Goal: Task Accomplishment & Management: Complete application form

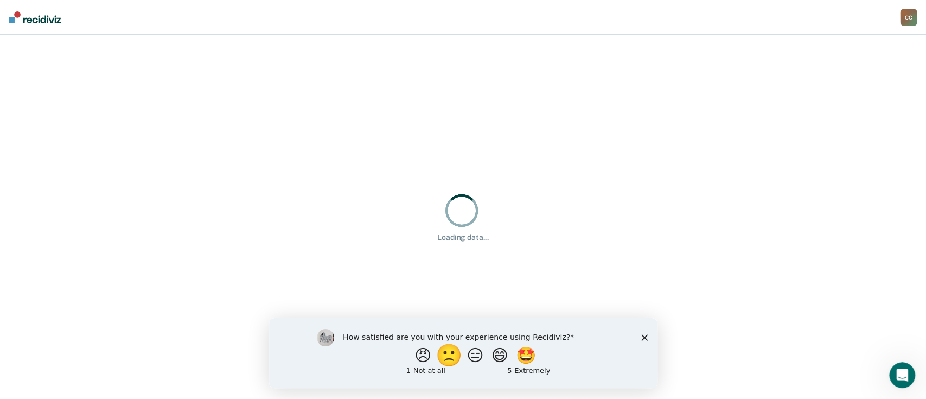
click at [446, 358] on button "🙁" at bounding box center [449, 355] width 29 height 22
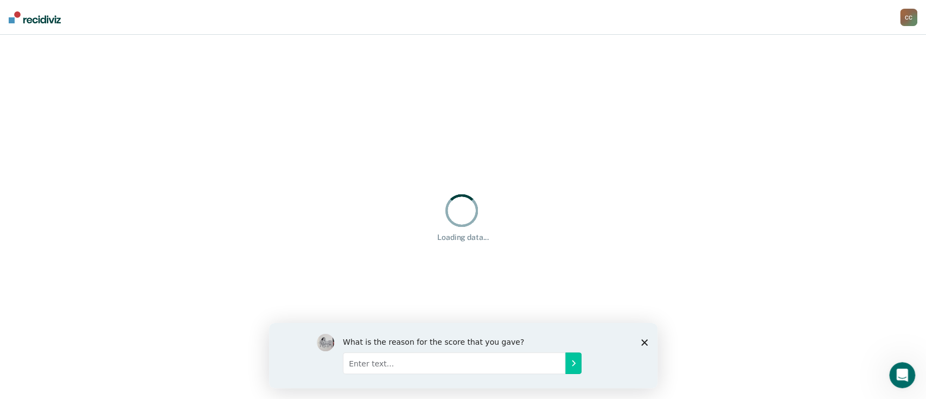
click at [468, 368] on input "Enter text..." at bounding box center [453, 363] width 222 height 22
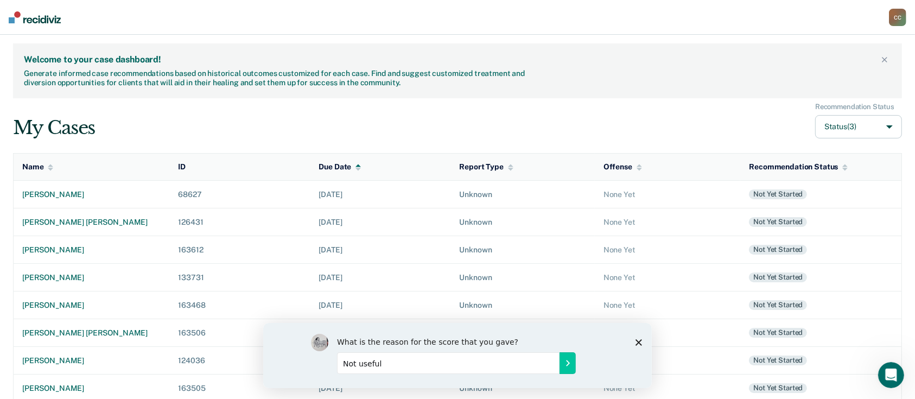
type input "Not useful"
click at [563, 364] on icon "Submit your response" at bounding box center [567, 362] width 9 height 9
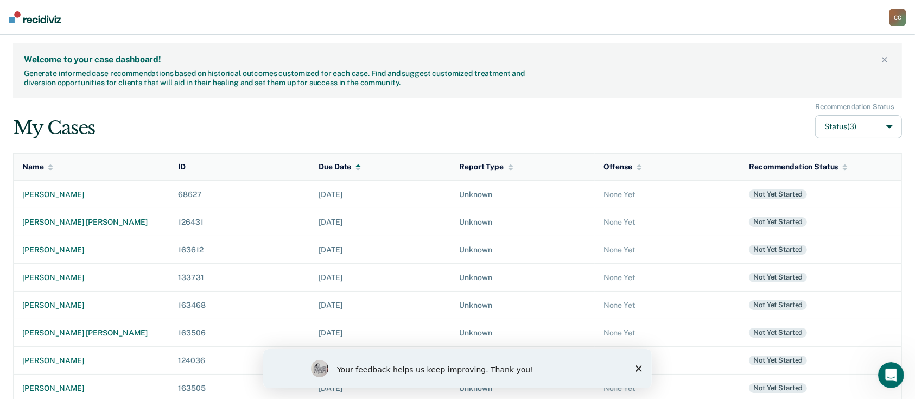
click at [638, 368] on polygon "Close survey" at bounding box center [638, 368] width 7 height 7
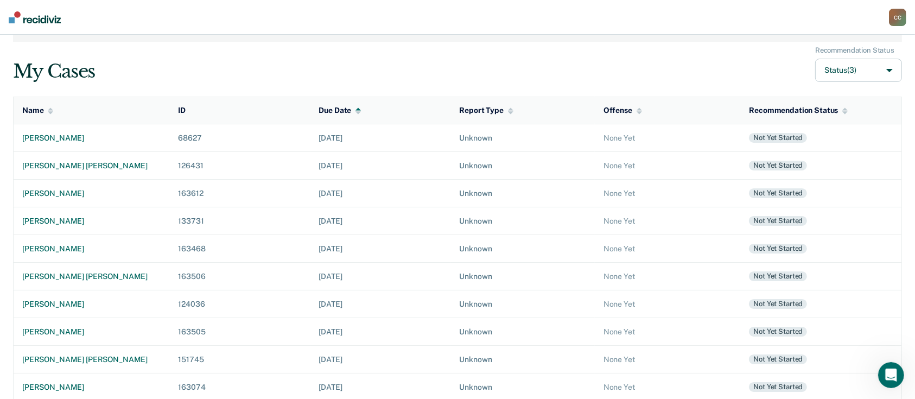
scroll to position [204, 0]
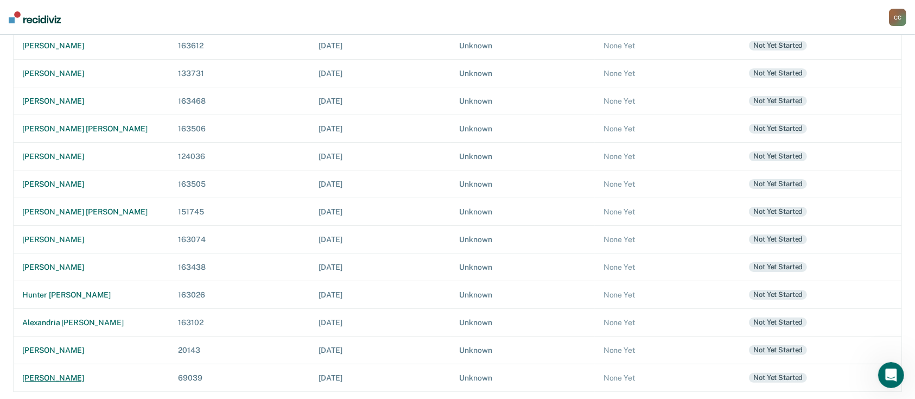
click at [69, 368] on td "[PERSON_NAME]" at bounding box center [92, 378] width 156 height 28
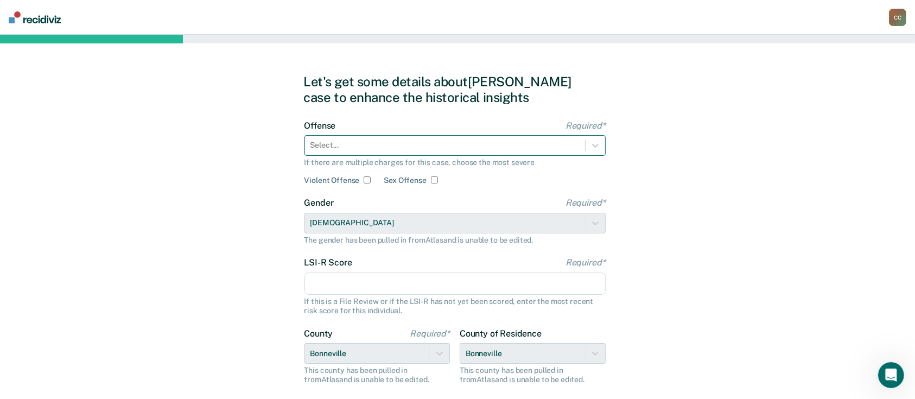
click at [417, 142] on div at bounding box center [444, 144] width 269 height 11
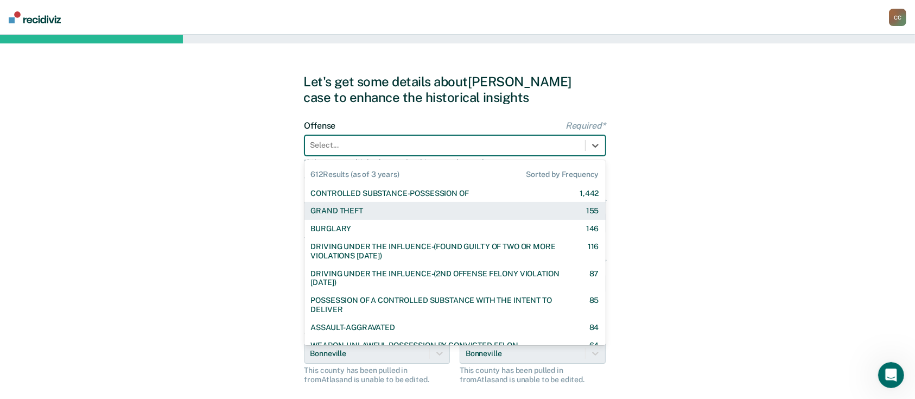
click at [359, 211] on div "GRAND THEFT" at bounding box center [337, 210] width 52 height 9
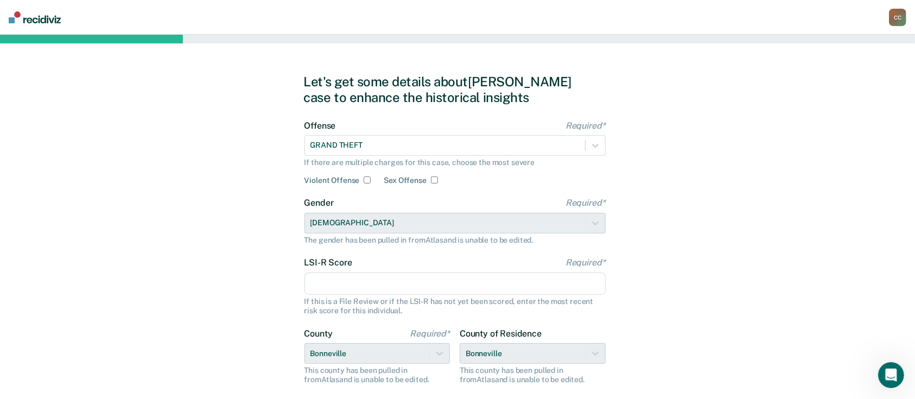
click at [347, 291] on input "LSI-R Score Required*" at bounding box center [454, 283] width 301 height 23
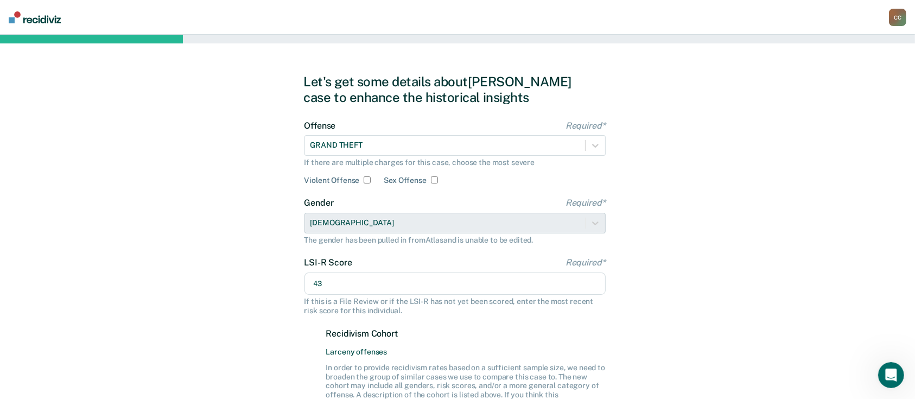
scroll to position [217, 0]
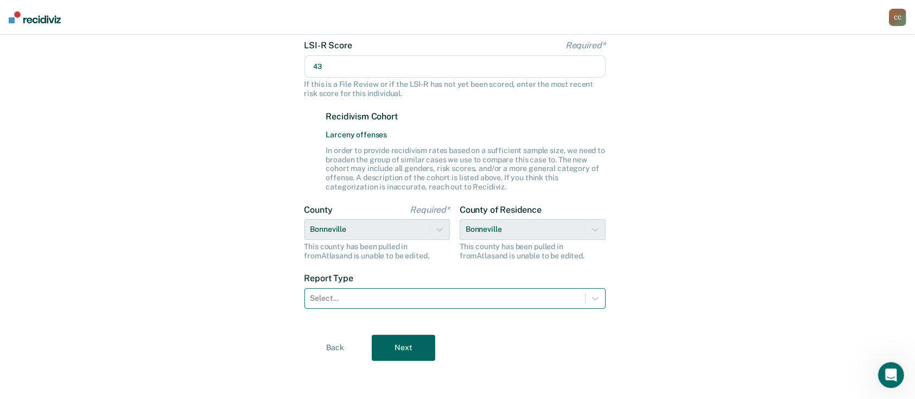
type input "43"
click at [411, 298] on div at bounding box center [444, 297] width 269 height 11
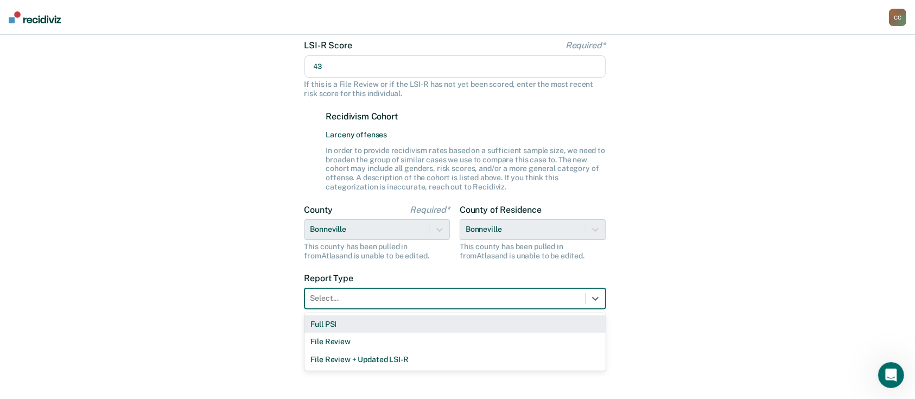
click at [372, 323] on div "Full PSI" at bounding box center [454, 324] width 301 height 18
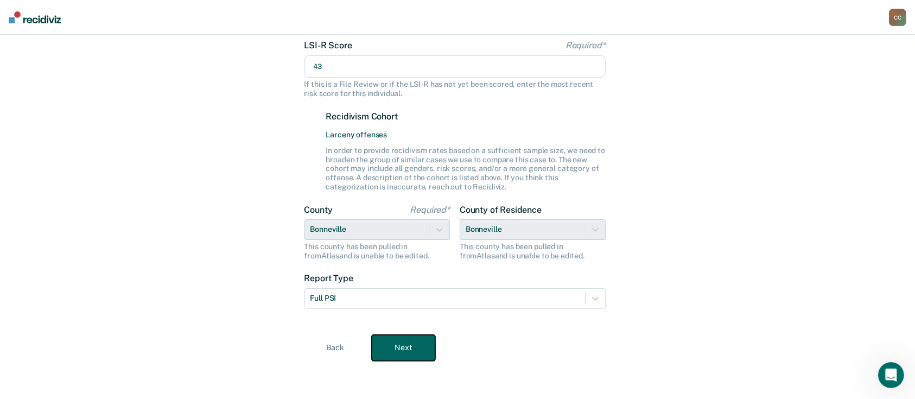
click at [408, 341] on button "Next" at bounding box center [403, 348] width 63 height 26
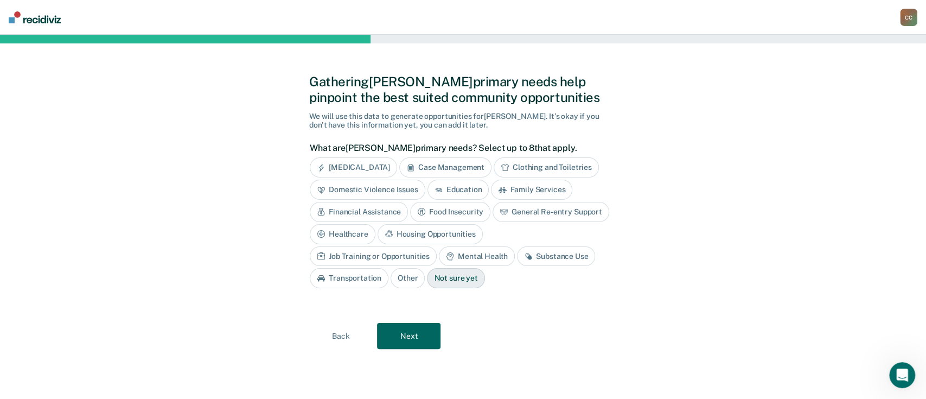
click at [517, 253] on div "Substance Use" at bounding box center [556, 256] width 78 height 20
click at [439, 253] on div "Mental Health" at bounding box center [477, 256] width 76 height 20
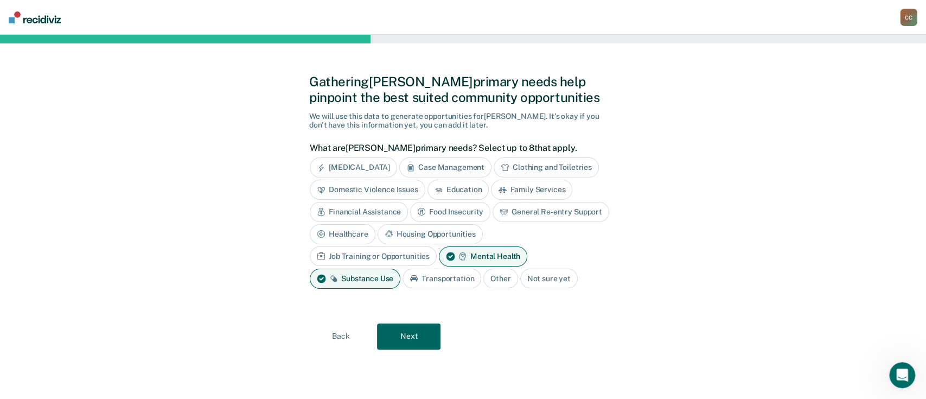
click at [445, 228] on div "Housing Opportunities" at bounding box center [430, 234] width 105 height 20
click at [414, 253] on div "Job Training or Opportunities" at bounding box center [373, 256] width 127 height 20
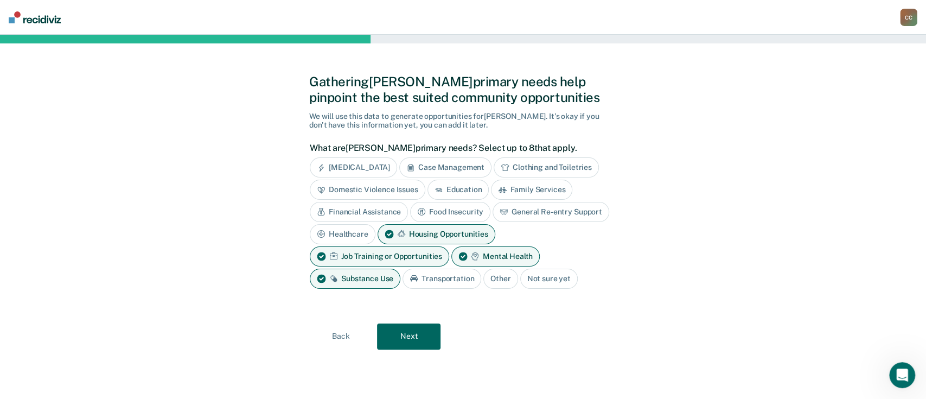
click at [429, 277] on div "Transportation" at bounding box center [442, 279] width 79 height 20
click at [447, 209] on div "Food Insecurity" at bounding box center [450, 212] width 80 height 20
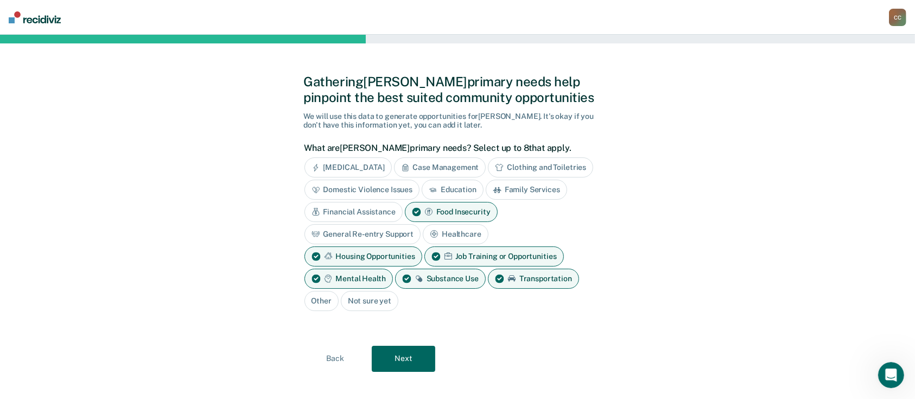
click at [371, 212] on div "Financial Assistance" at bounding box center [353, 212] width 98 height 20
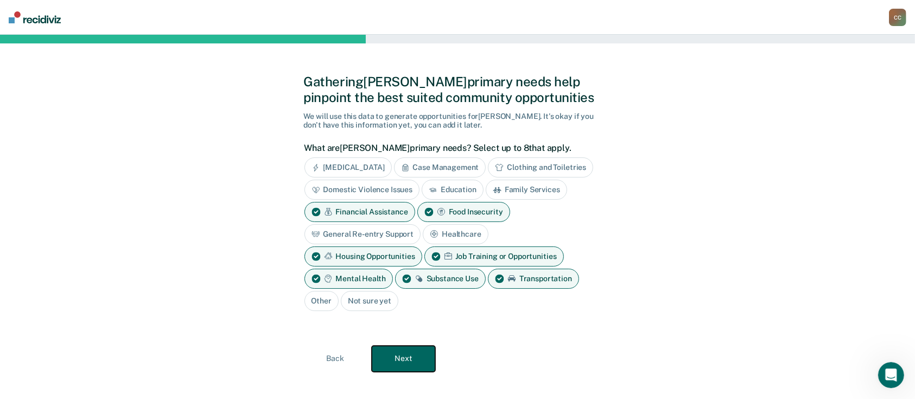
click at [407, 357] on button "Next" at bounding box center [403, 359] width 63 height 26
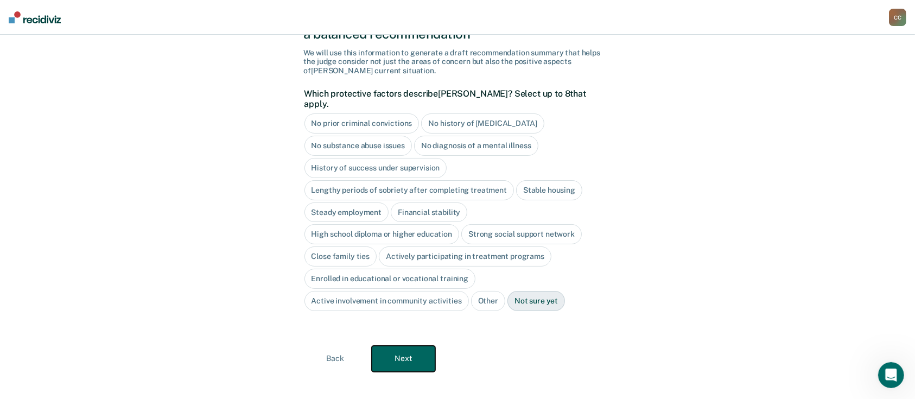
click at [412, 346] on button "Next" at bounding box center [403, 359] width 63 height 26
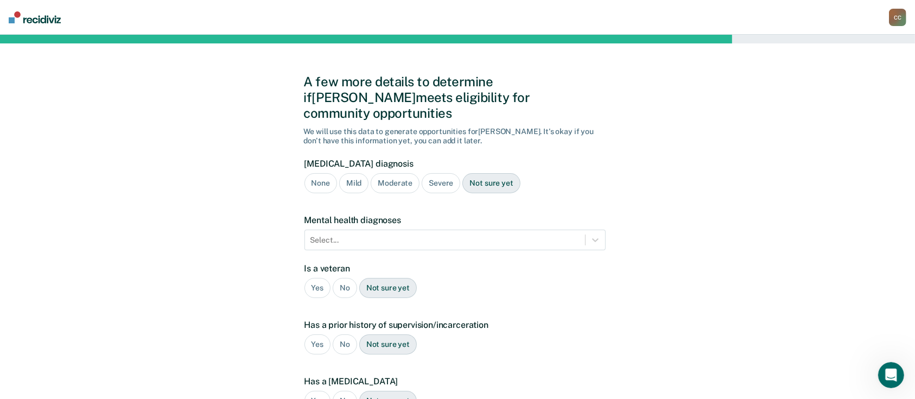
click at [430, 173] on div "Severe" at bounding box center [441, 183] width 39 height 20
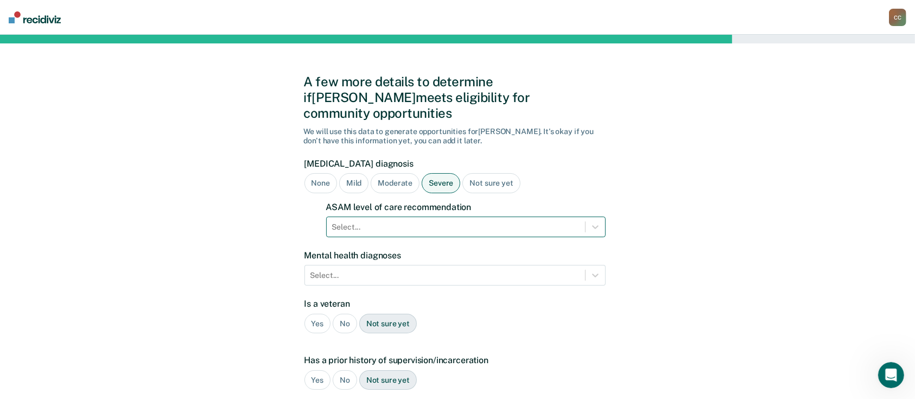
click at [411, 221] on div at bounding box center [455, 226] width 247 height 11
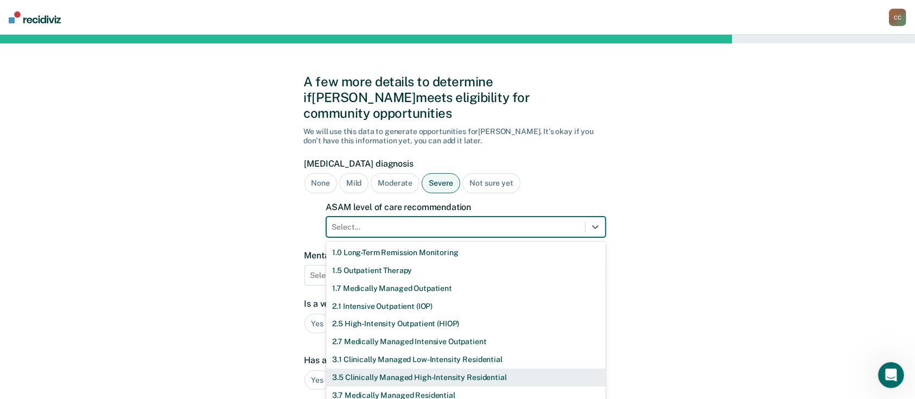
click at [378, 368] on div "3.5 Clinically Managed High-Intensity Residential" at bounding box center [465, 377] width 279 height 18
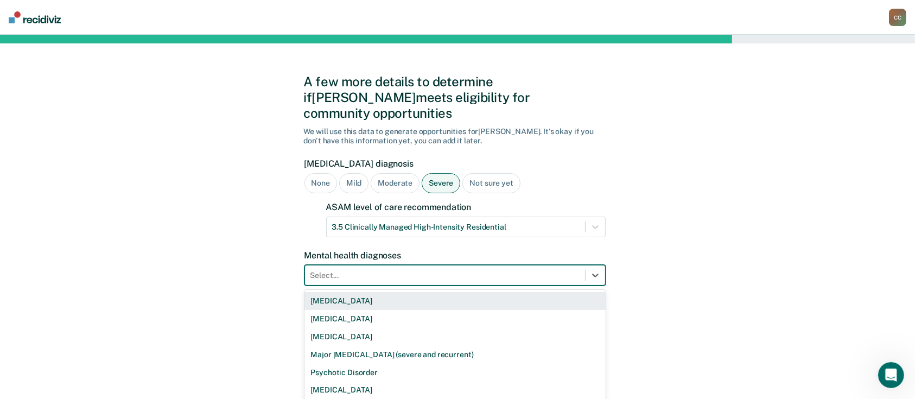
click at [367, 265] on div "9 results available. Use Up and Down to choose options, press Enter to select t…" at bounding box center [454, 275] width 301 height 21
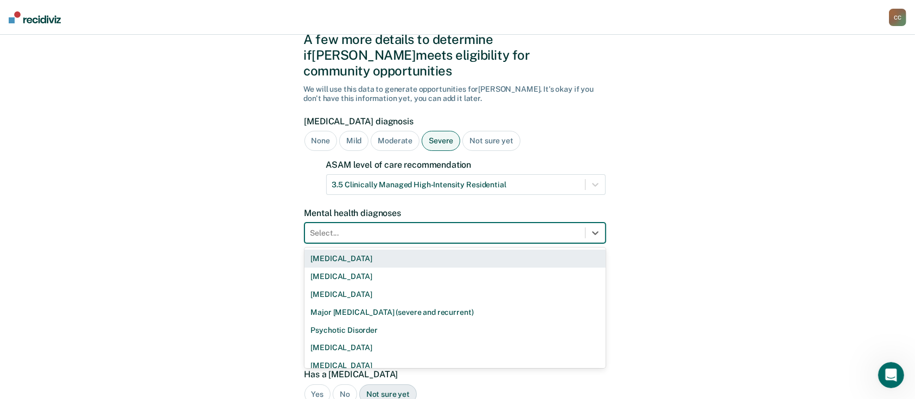
click at [350, 250] on div "[MEDICAL_DATA]" at bounding box center [454, 259] width 301 height 18
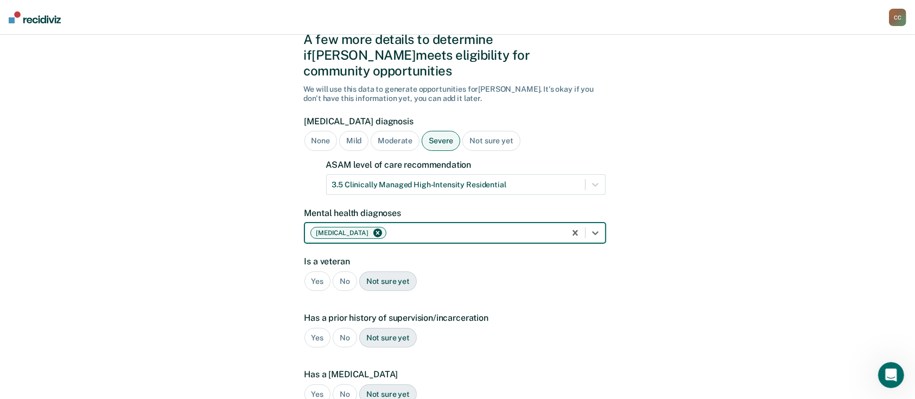
click at [473, 225] on div "[MEDICAL_DATA]" at bounding box center [435, 233] width 260 height 16
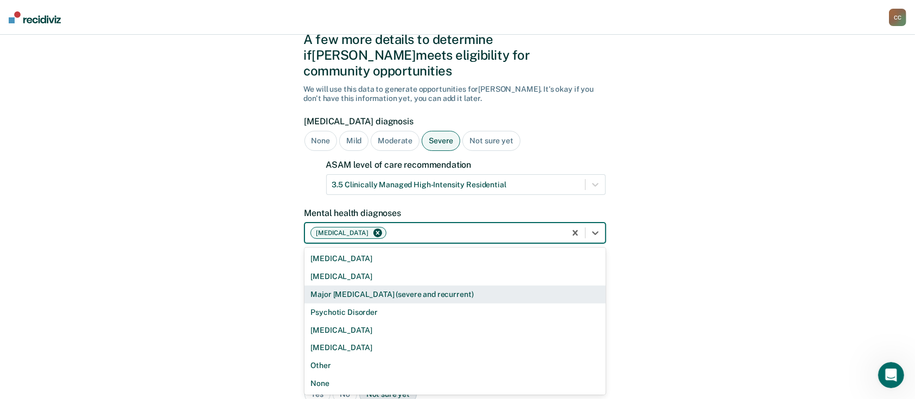
click at [367, 285] on div "Major [MEDICAL_DATA] (severe and recurrent)" at bounding box center [454, 294] width 301 height 18
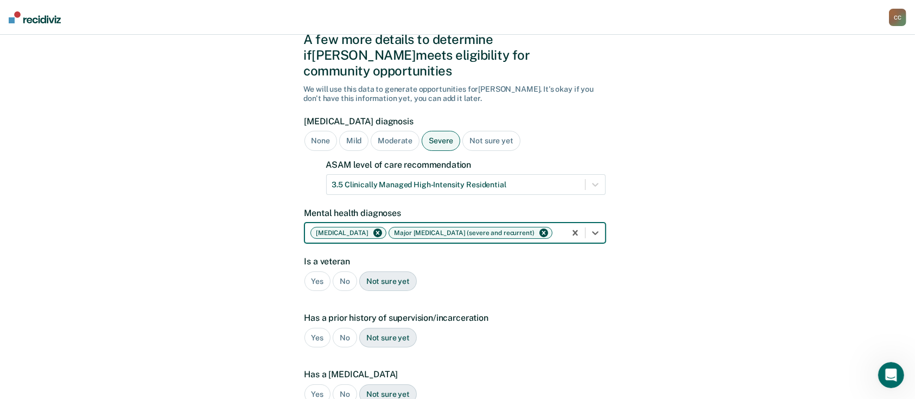
click at [555, 228] on input "text" at bounding box center [556, 232] width 2 height 9
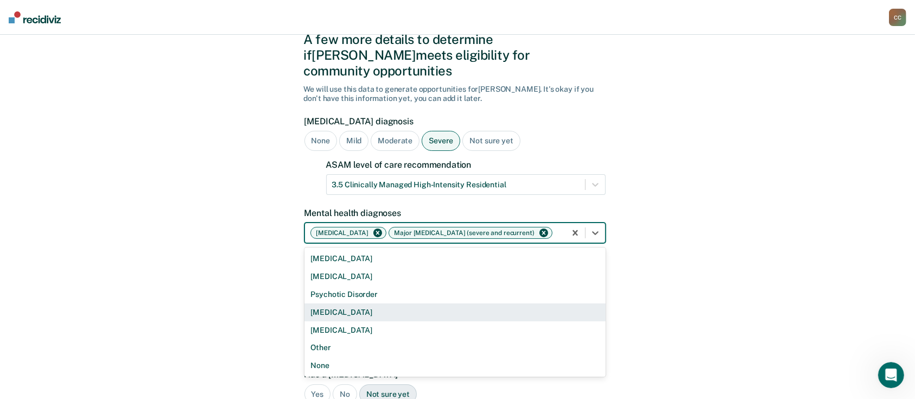
click at [743, 293] on div "A few more details to determine if [PERSON_NAME] meets eligibility for communit…" at bounding box center [457, 304] width 915 height 624
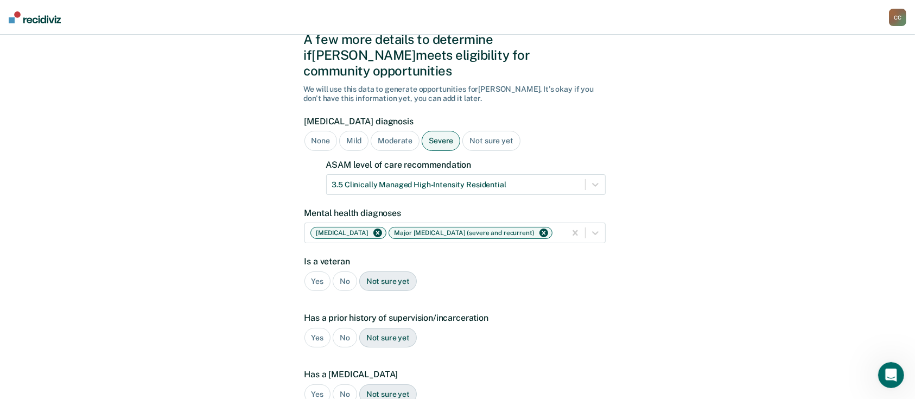
click at [343, 271] on div "No" at bounding box center [345, 281] width 24 height 20
click at [323, 328] on div "Yes" at bounding box center [317, 338] width 27 height 20
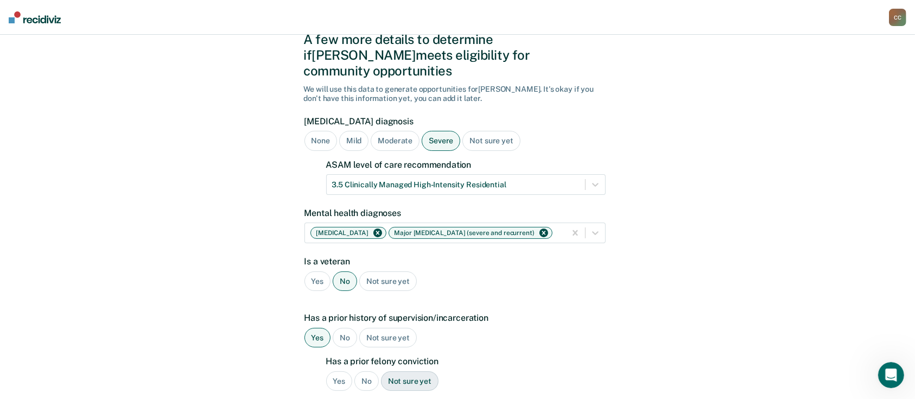
click at [339, 371] on div "Yes" at bounding box center [339, 381] width 27 height 20
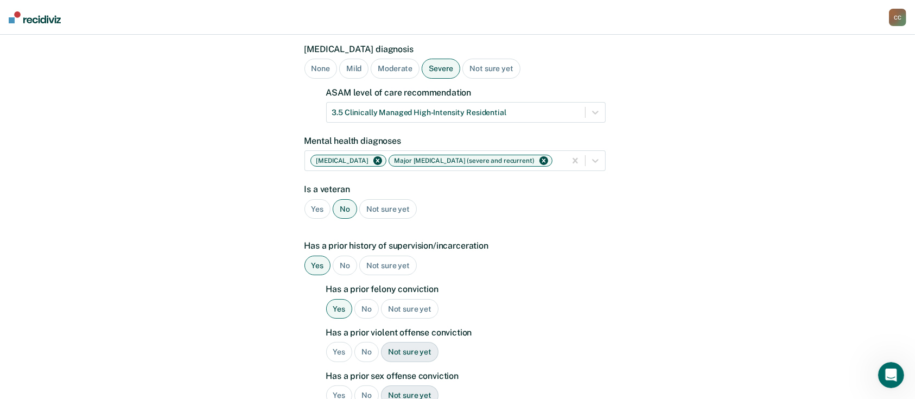
click at [366, 342] on div "No" at bounding box center [366, 352] width 24 height 20
click at [363, 385] on div "No" at bounding box center [366, 395] width 24 height 20
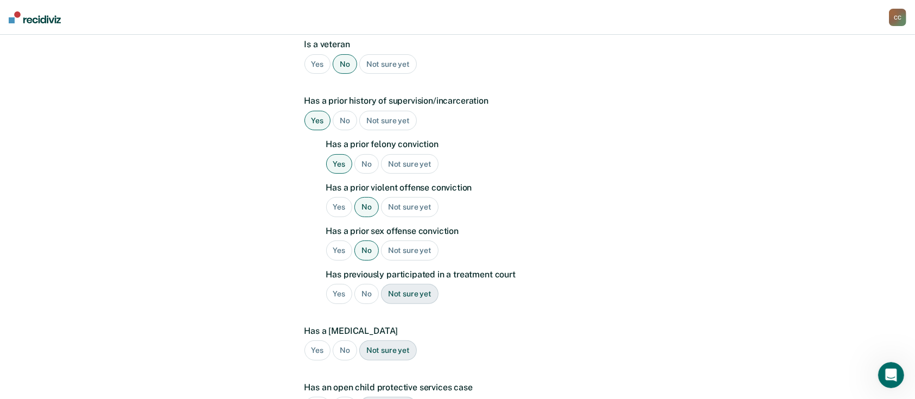
click at [374, 284] on div "No" at bounding box center [366, 294] width 24 height 20
click at [342, 340] on div "No" at bounding box center [345, 350] width 24 height 20
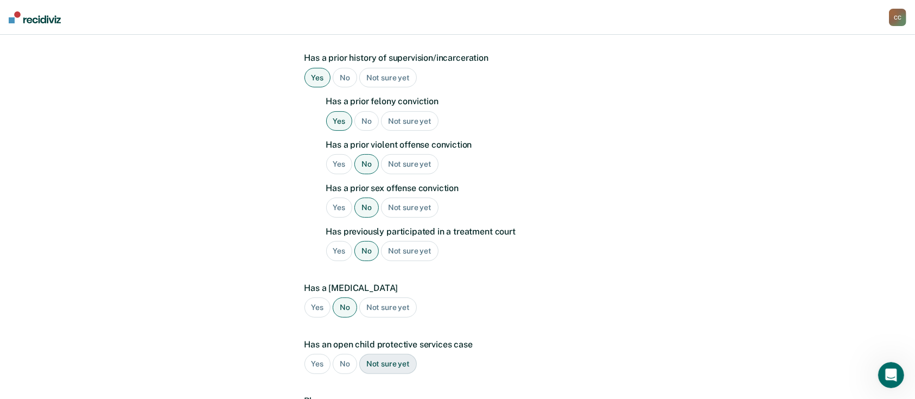
scroll to position [332, 0]
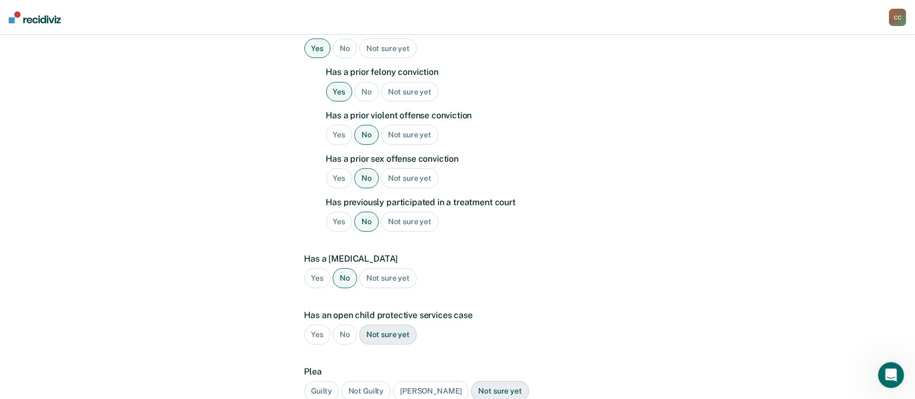
click at [344, 325] on div "No" at bounding box center [345, 335] width 24 height 20
click at [330, 381] on div "Guilty" at bounding box center [321, 391] width 35 height 20
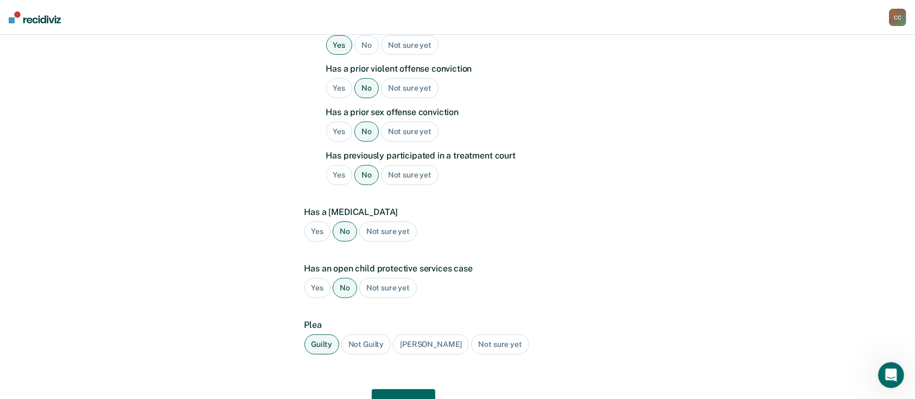
scroll to position [417, 0]
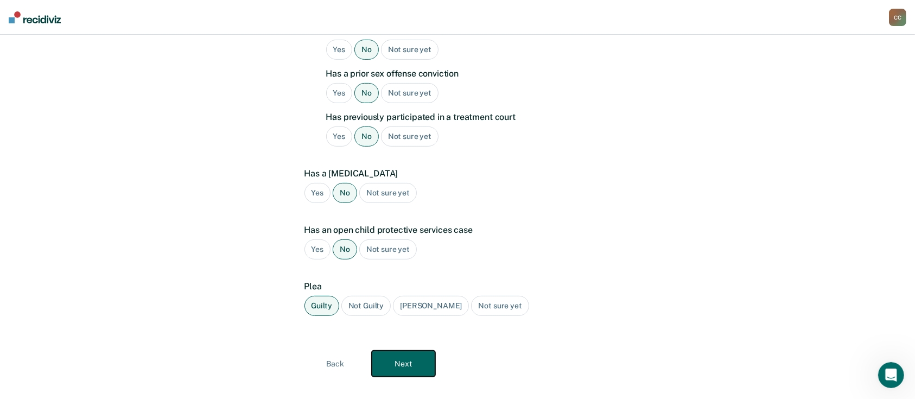
click at [412, 351] on button "Next" at bounding box center [403, 364] width 63 height 26
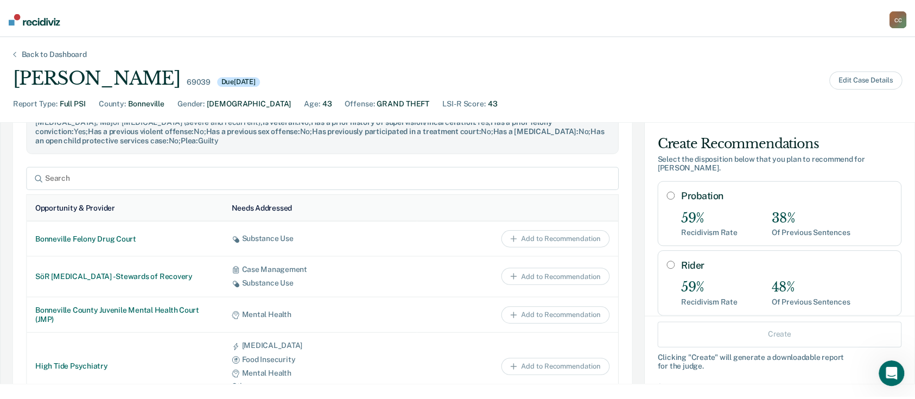
scroll to position [506, 0]
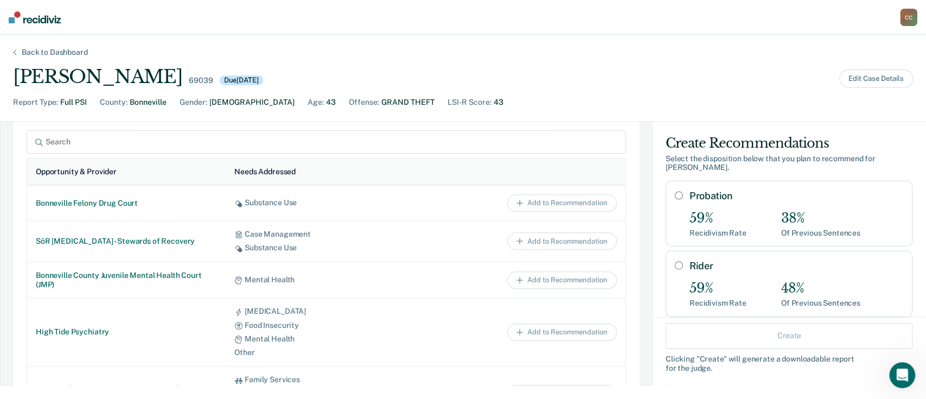
click at [675, 261] on input "Rider" at bounding box center [679, 265] width 8 height 9
radio input "true"
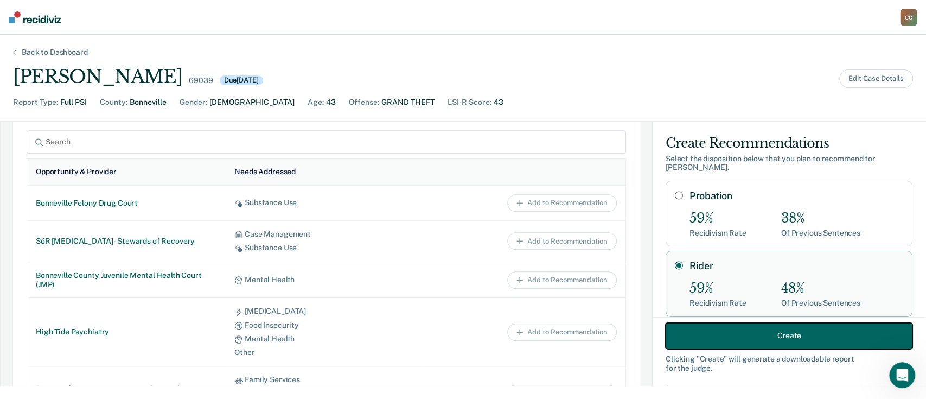
click at [774, 334] on button "Create" at bounding box center [789, 335] width 247 height 26
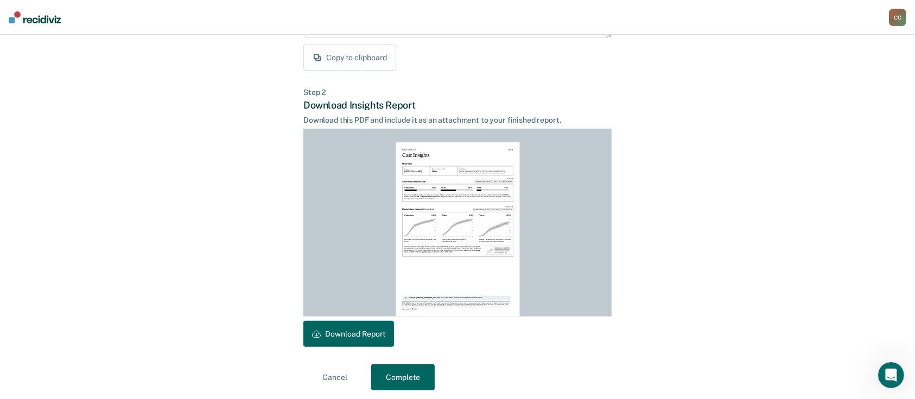
scroll to position [220, 0]
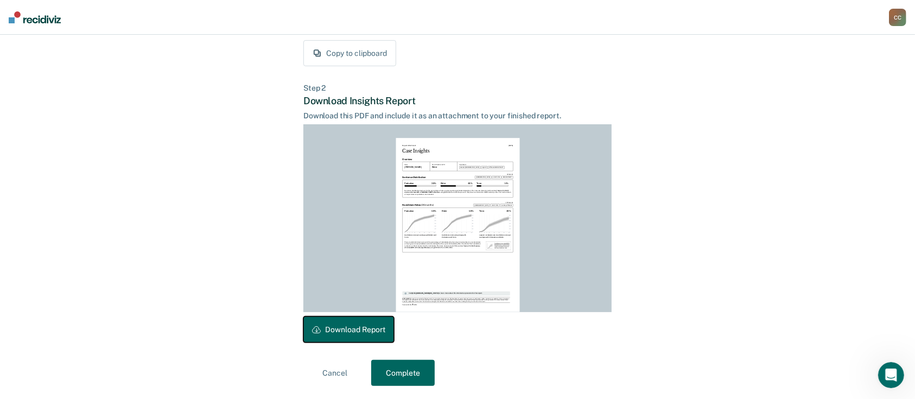
click at [377, 327] on button "Download Report" at bounding box center [348, 329] width 91 height 26
click at [410, 374] on button "Complete" at bounding box center [402, 373] width 63 height 26
